Goal: Task Accomplishment & Management: Manage account settings

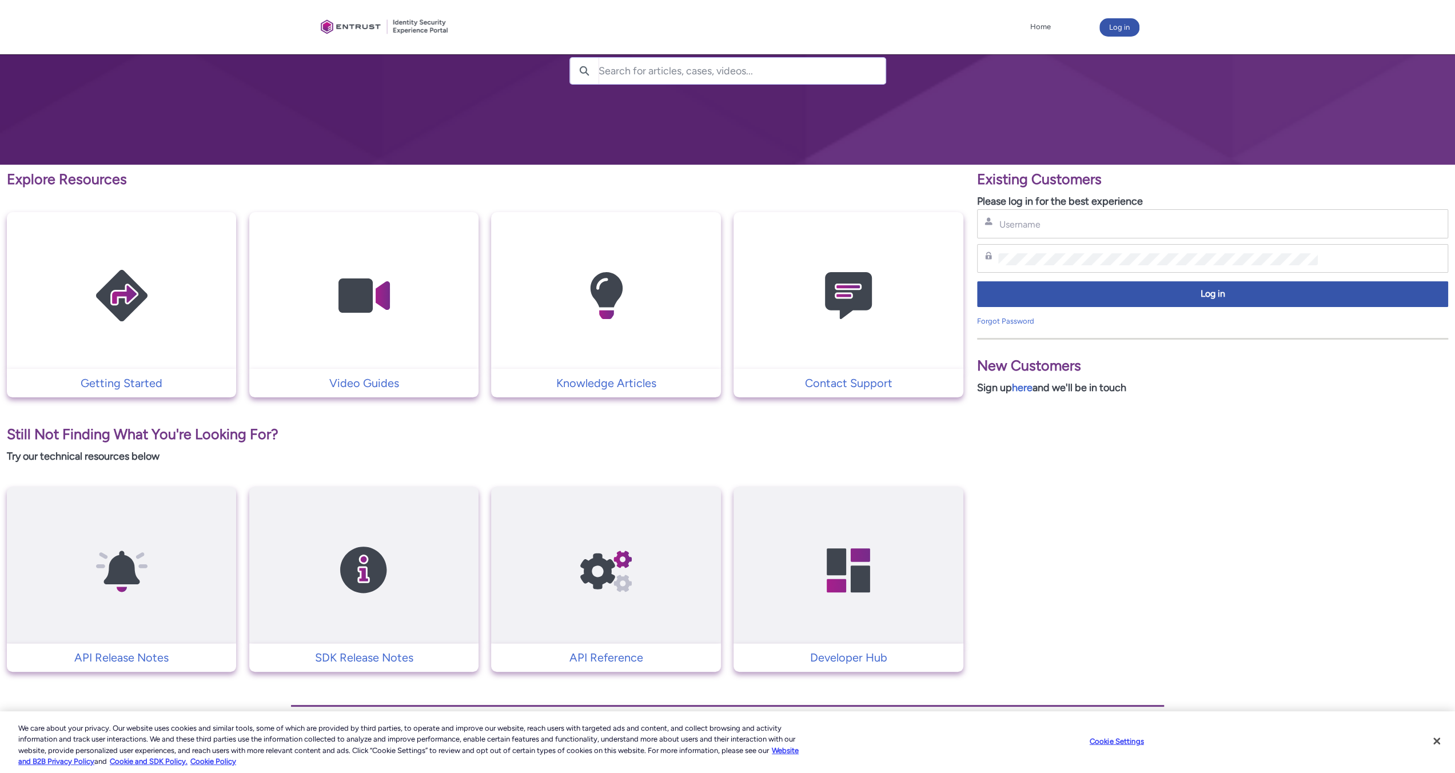
scroll to position [88, 0]
click at [1038, 228] on input "Username" at bounding box center [1158, 224] width 320 height 12
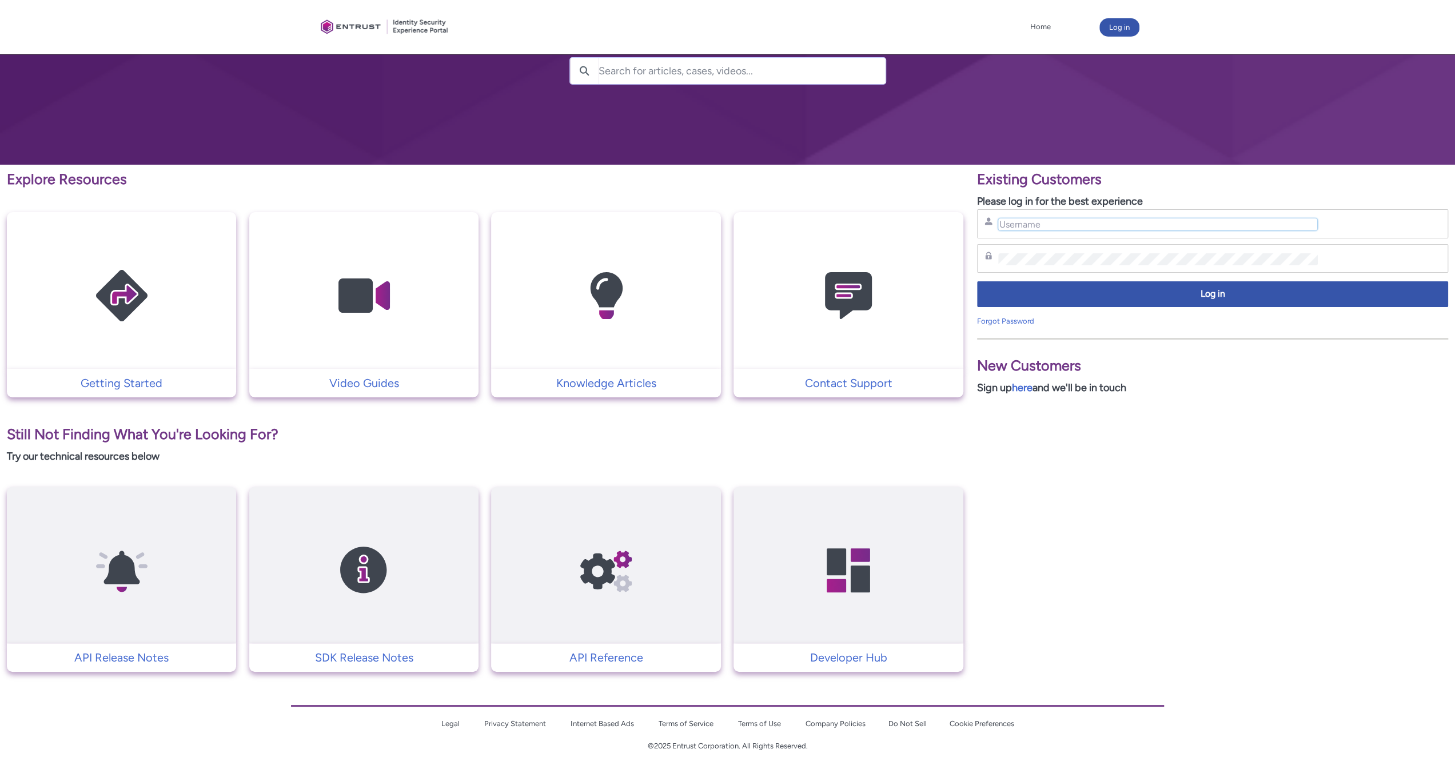
click at [1016, 226] on input "Username" at bounding box center [1158, 224] width 320 height 12
type input "dave.robinson@atco.com"
click at [1014, 318] on link "Forgot Password" at bounding box center [1005, 321] width 57 height 9
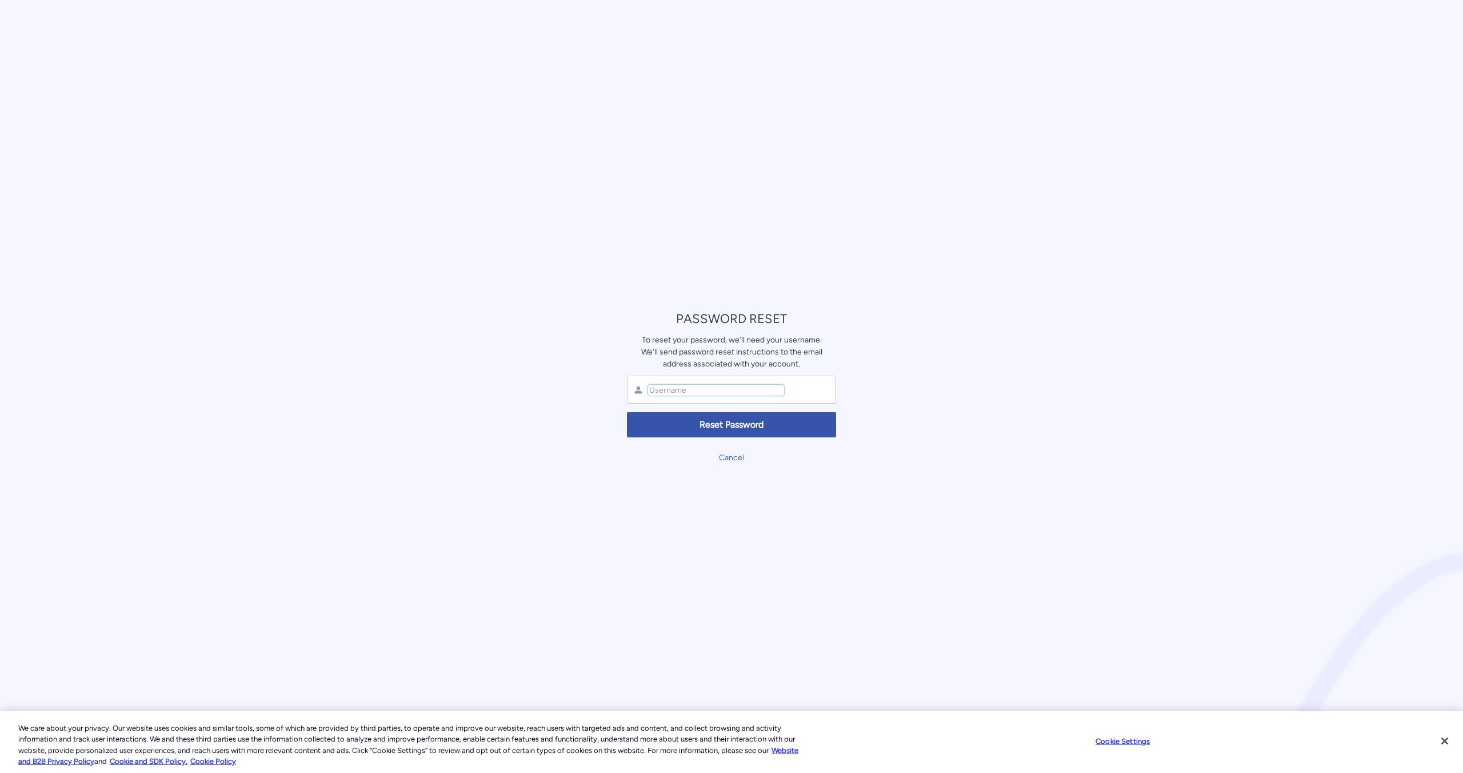
click at [663, 393] on input "text" at bounding box center [716, 390] width 136 height 11
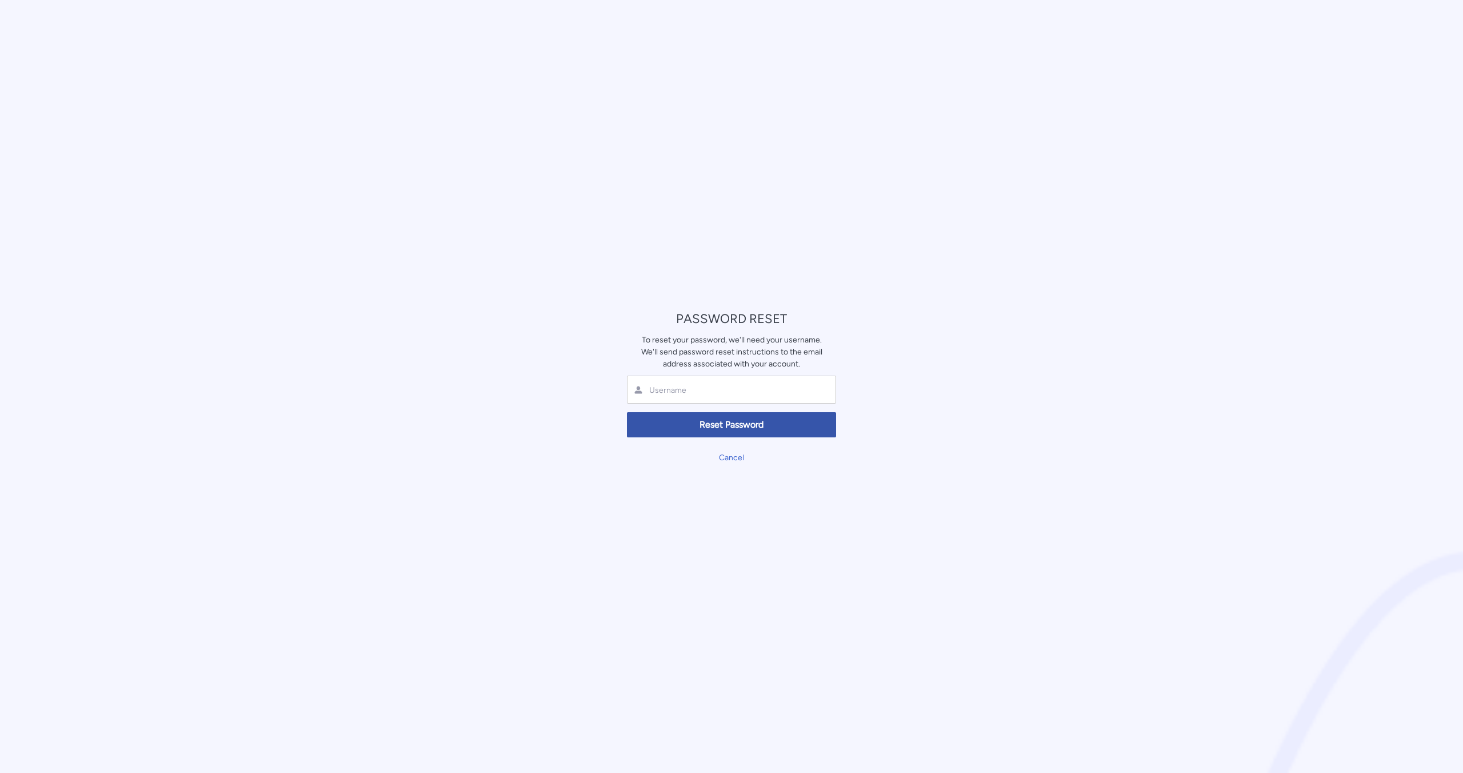
click at [643, 388] on div at bounding box center [731, 390] width 209 height 28
click at [651, 389] on input "text" at bounding box center [716, 390] width 136 height 11
type input "dave.robinson@atco.com"
click at [740, 428] on span "Reset Password" at bounding box center [732, 424] width 194 height 13
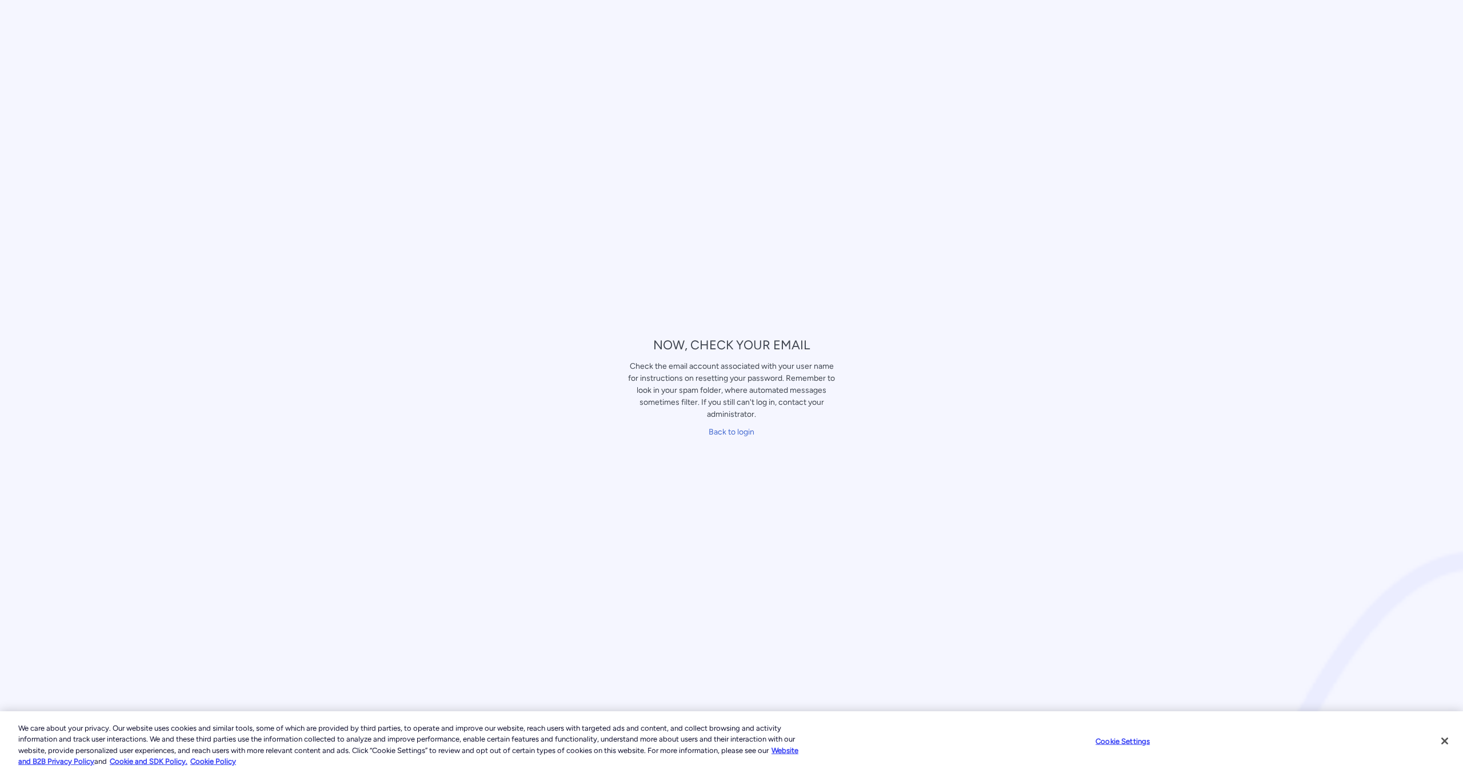
click at [1045, 555] on div "NOW, CHECK YOUR EMAIL Check the email account associated with your user name fo…" at bounding box center [731, 386] width 1463 height 773
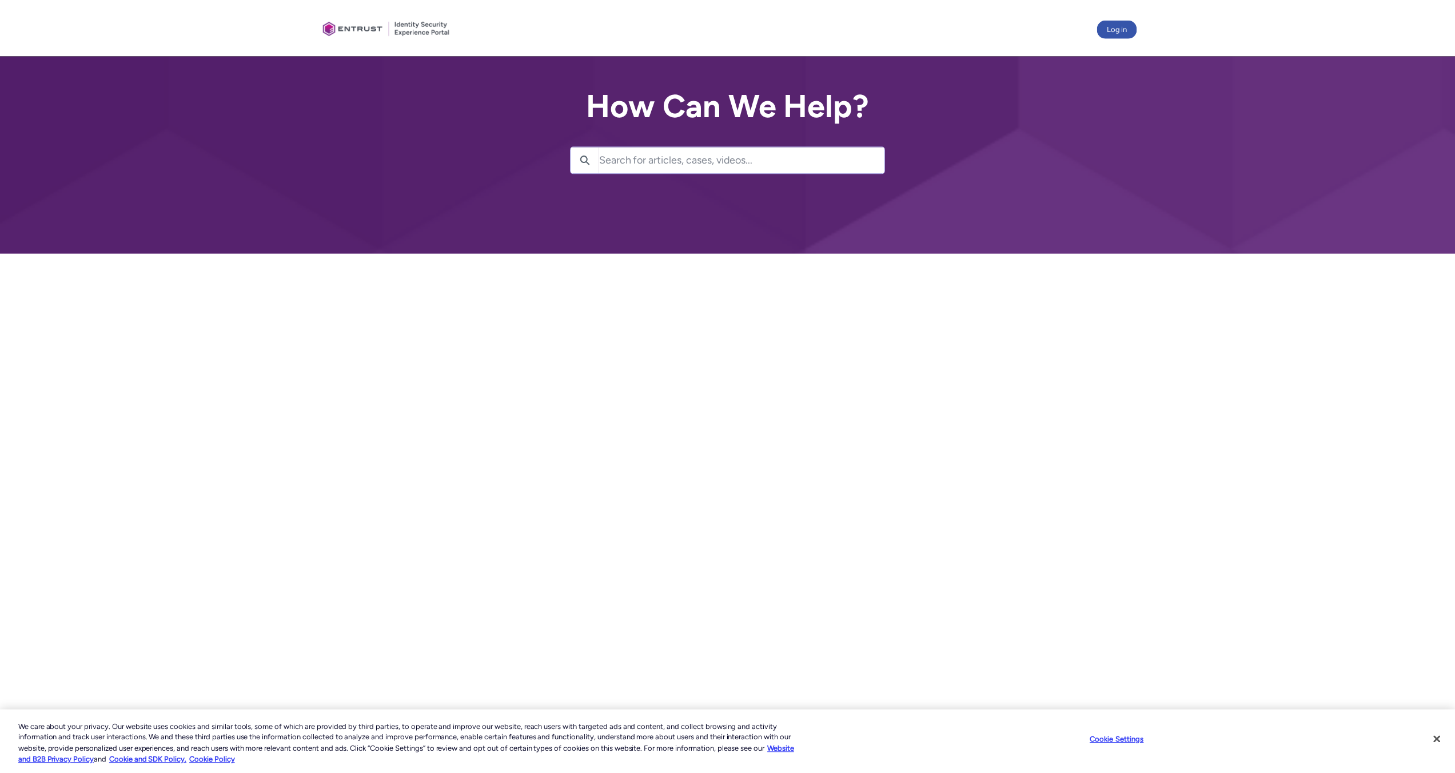
scroll to position [88, 0]
